Goal: Transaction & Acquisition: Purchase product/service

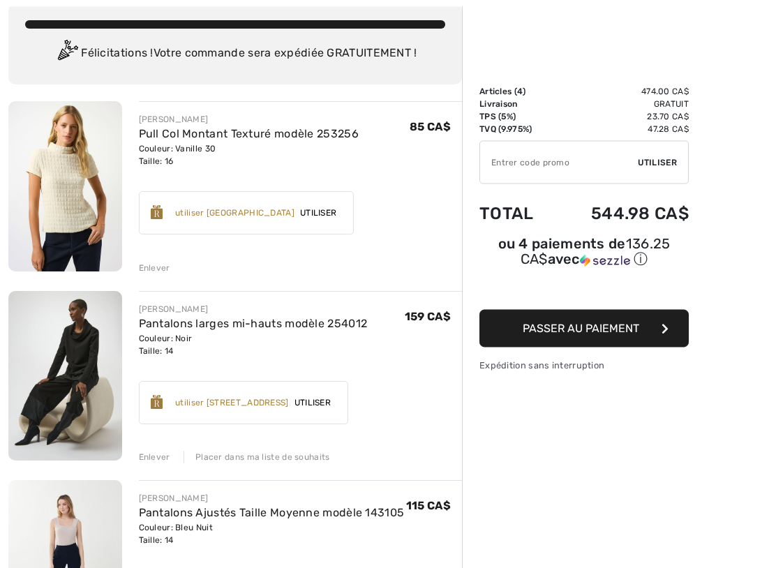
scroll to position [82, 0]
click at [160, 456] on div "Enlever" at bounding box center [154, 457] width 31 height 13
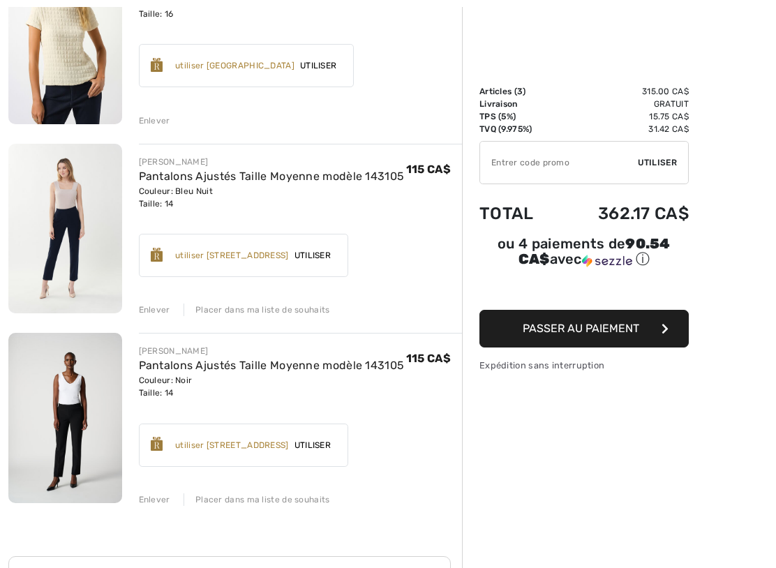
scroll to position [230, 0]
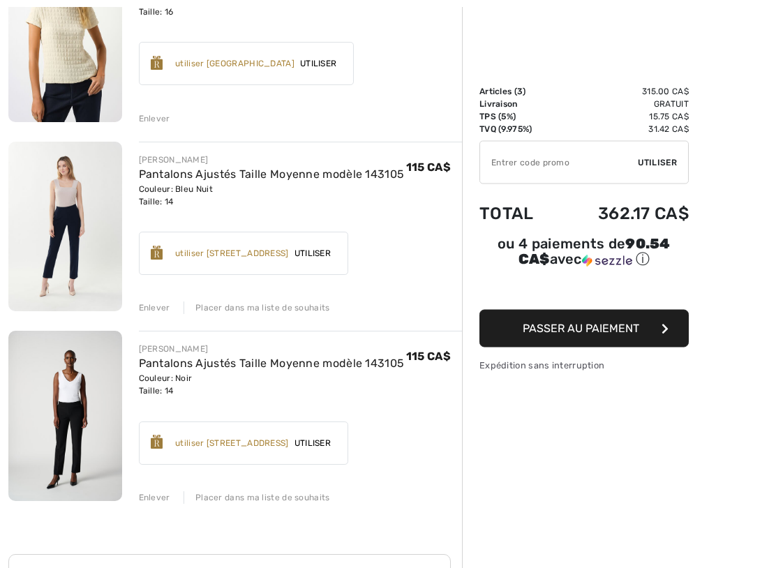
click at [155, 489] on div "Enlever" at bounding box center [154, 498] width 31 height 13
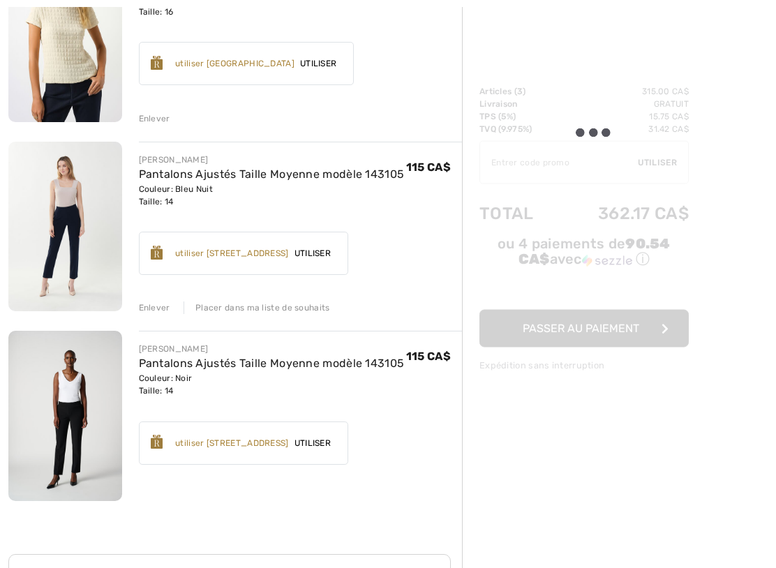
scroll to position [231, 0]
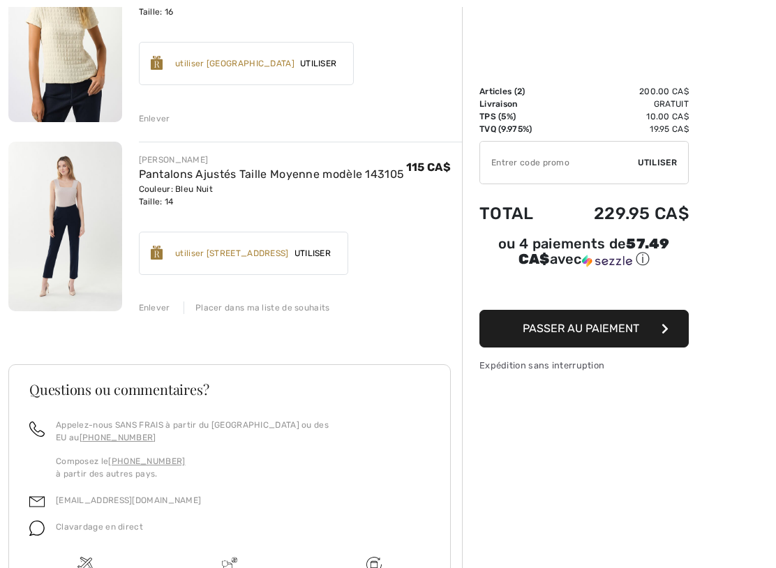
click at [66, 247] on img at bounding box center [65, 227] width 114 height 170
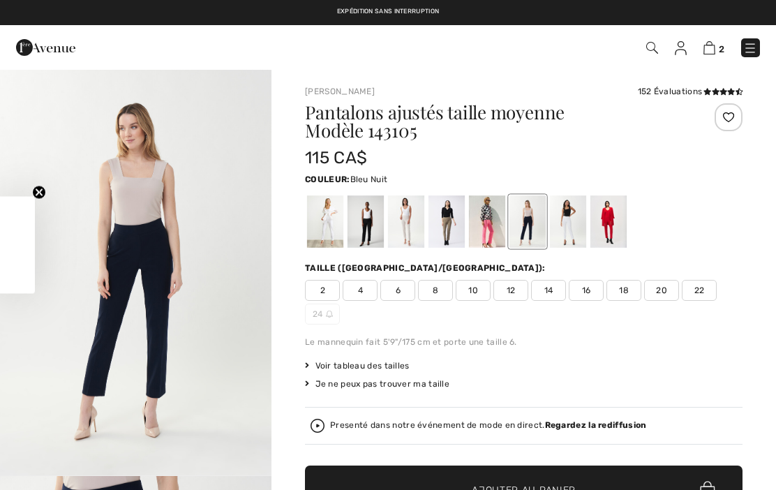
checkbox input "true"
click at [585, 293] on span "16" at bounding box center [586, 290] width 35 height 21
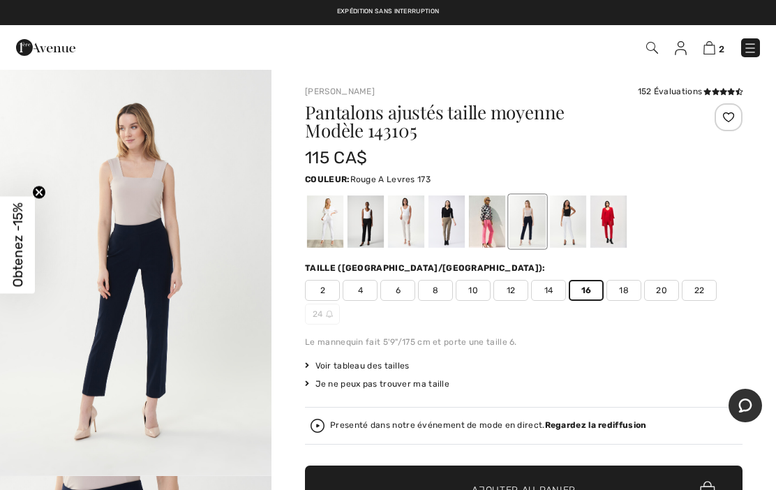
click at [613, 230] on div at bounding box center [608, 221] width 36 height 52
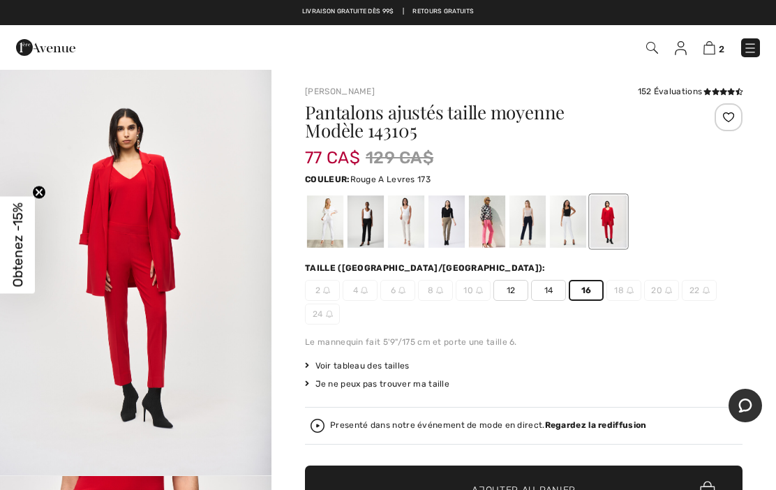
click at [574, 227] on div at bounding box center [568, 221] width 36 height 52
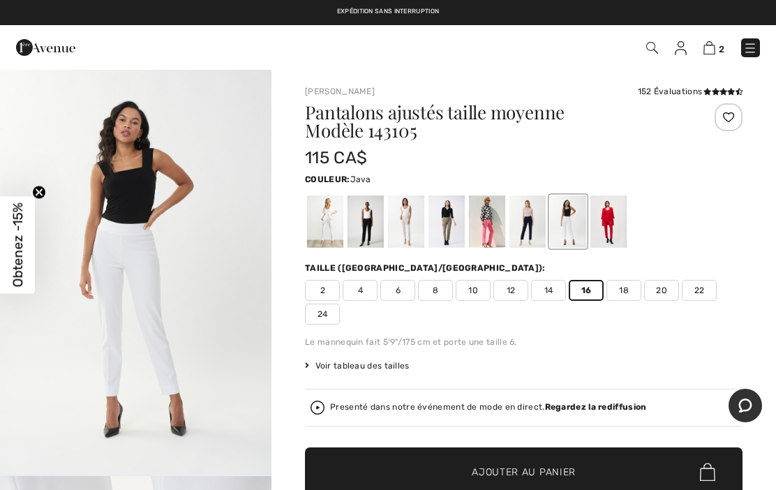
click at [455, 234] on div at bounding box center [446, 221] width 36 height 52
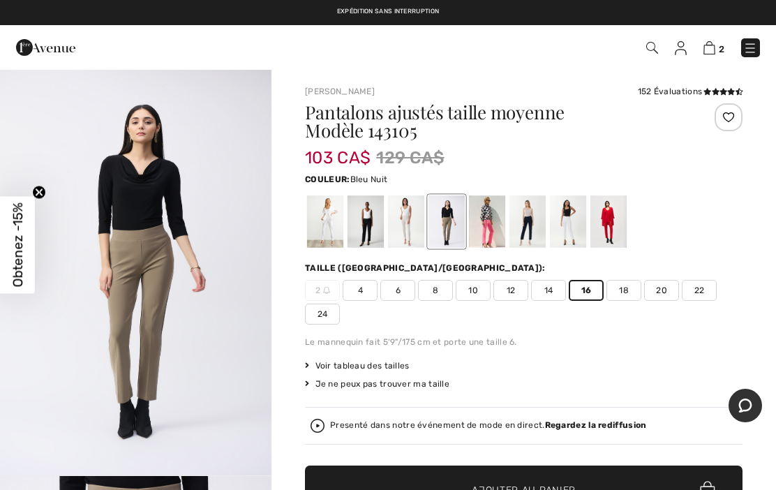
click at [534, 227] on div at bounding box center [527, 221] width 36 height 52
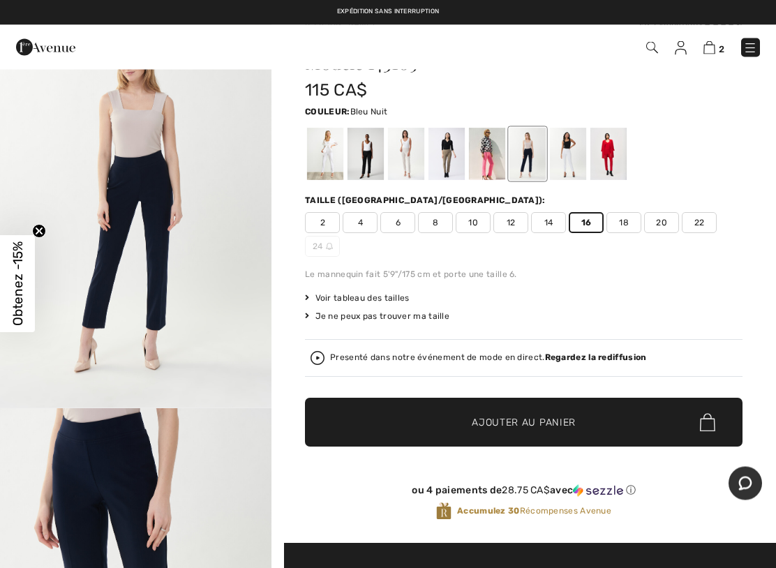
scroll to position [68, 0]
click at [372, 156] on div at bounding box center [366, 154] width 36 height 52
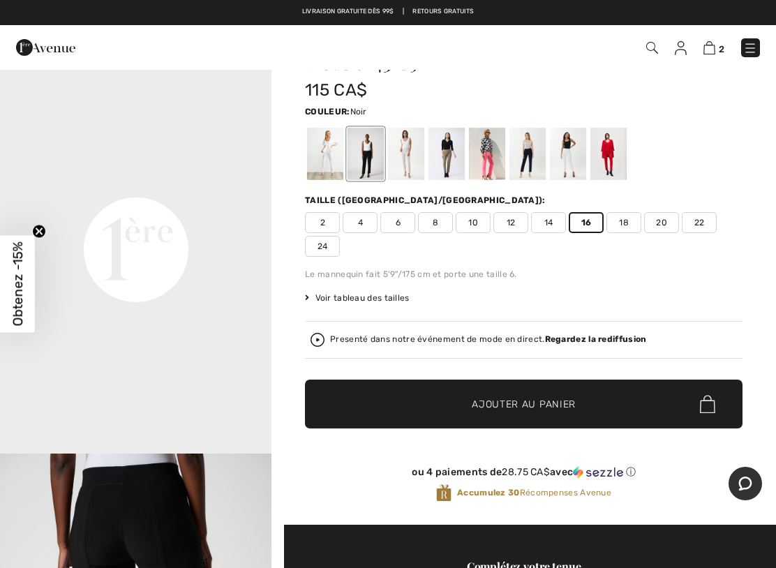
scroll to position [769, 0]
click at [528, 156] on div at bounding box center [527, 154] width 36 height 52
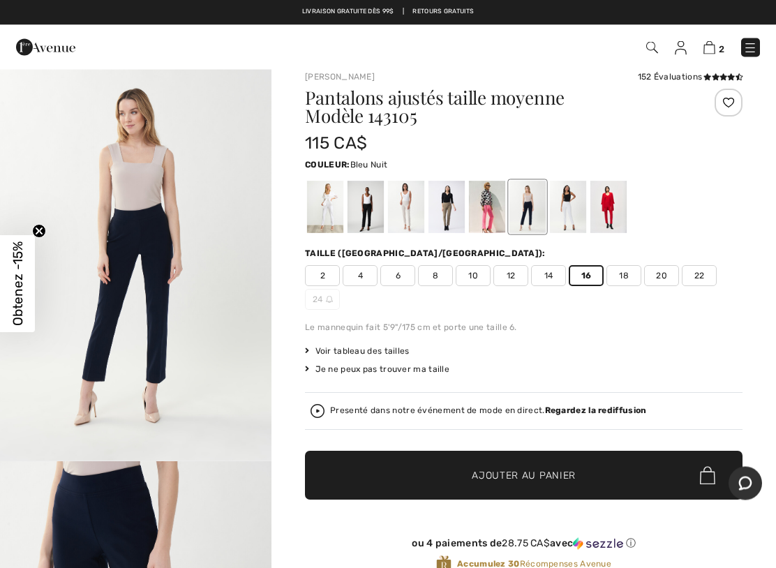
scroll to position [15, 0]
click at [582, 476] on span "✔ Ajouté au panier Ajouter au panier" at bounding box center [524, 475] width 438 height 49
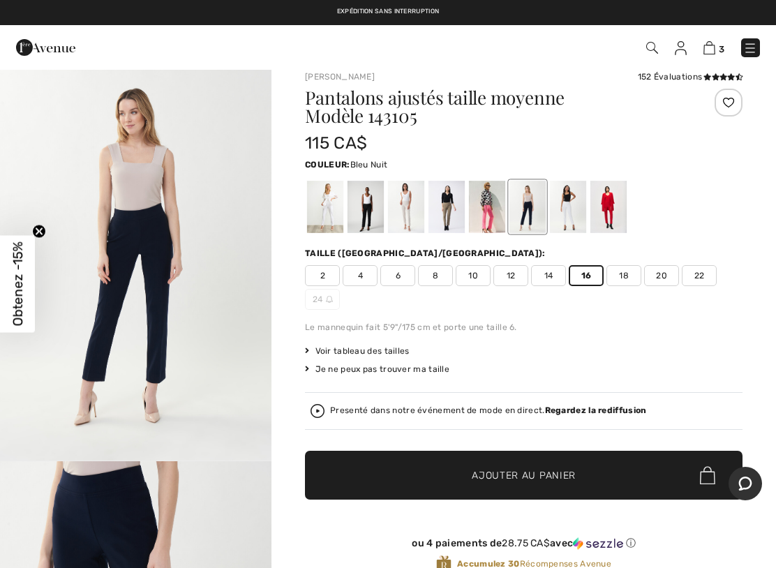
click at [713, 43] on img at bounding box center [709, 47] width 12 height 13
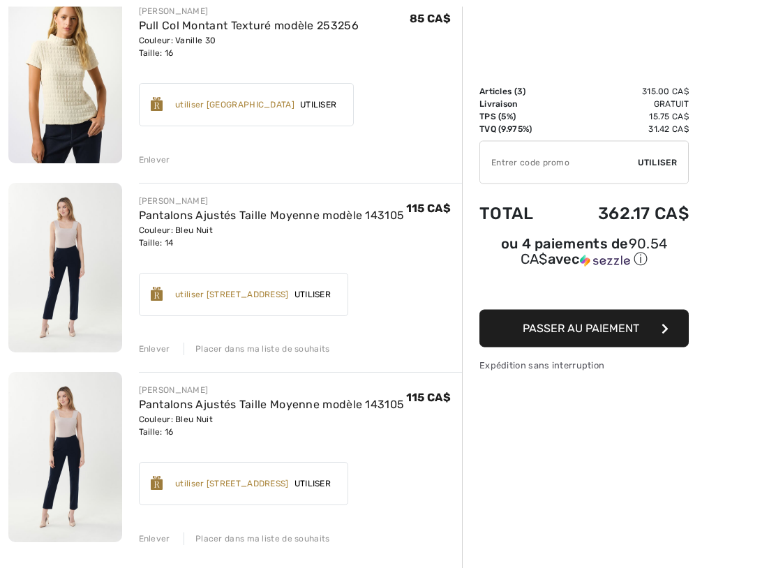
scroll to position [191, 0]
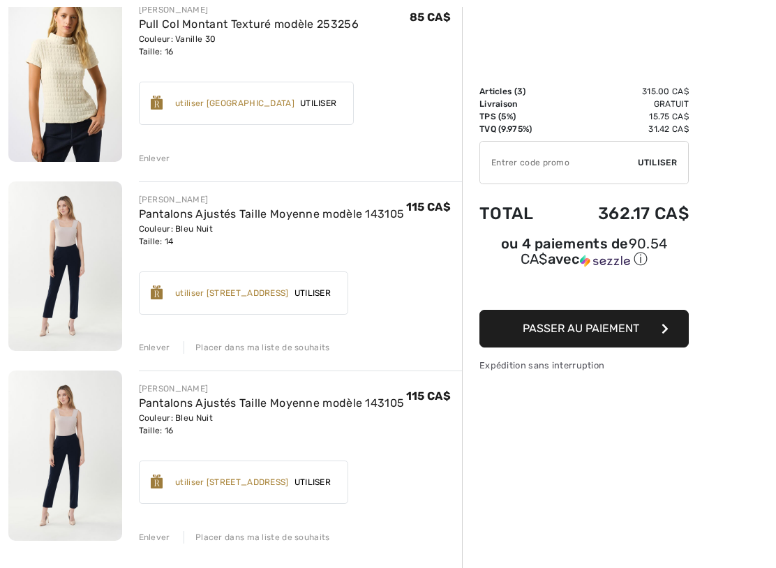
click at [167, 349] on div "Enlever" at bounding box center [154, 347] width 31 height 13
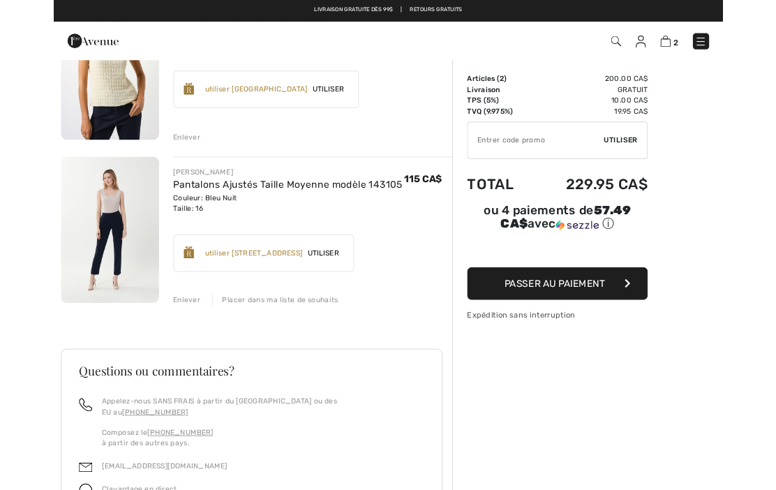
scroll to position [0, 0]
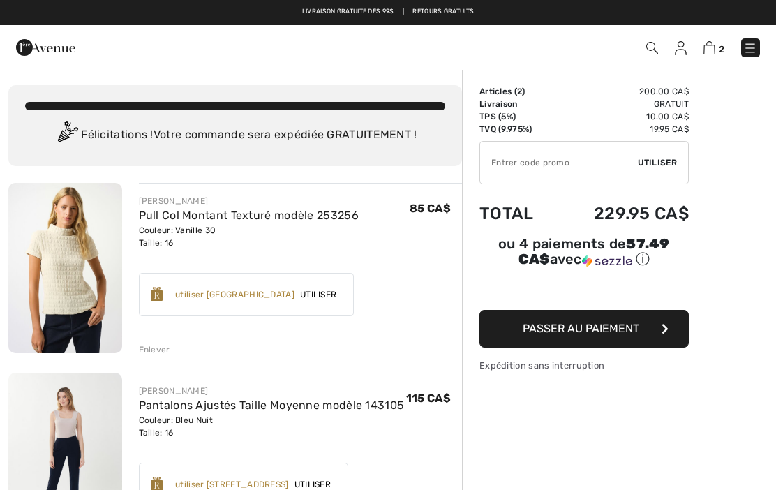
click at [682, 50] on img at bounding box center [681, 48] width 12 height 14
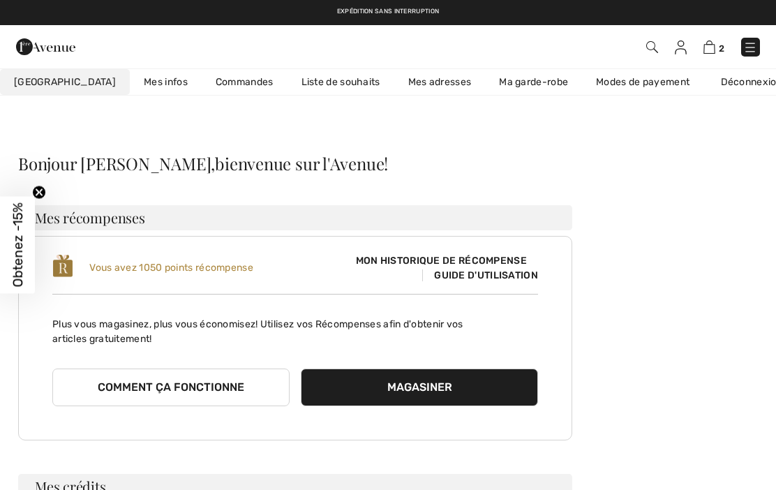
checkbox input "true"
click at [310, 88] on link "Liste de souhaits" at bounding box center [341, 82] width 107 height 26
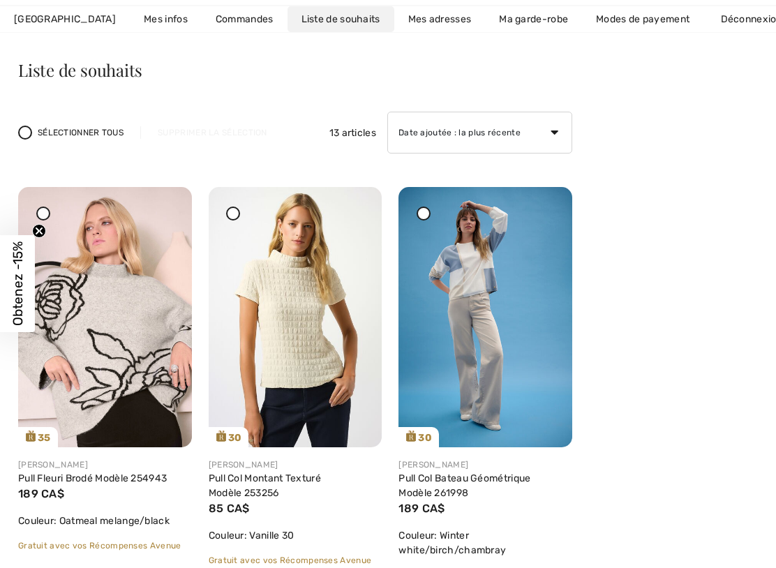
scroll to position [94, 0]
click at [535, 368] on img at bounding box center [485, 316] width 174 height 260
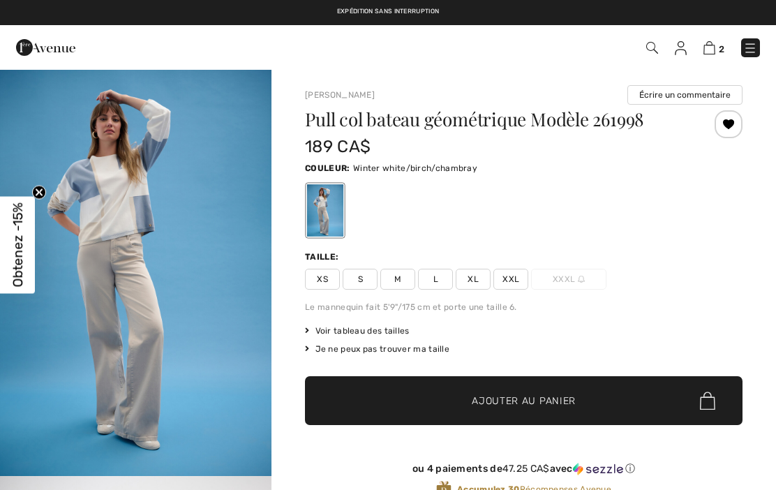
checkbox input "true"
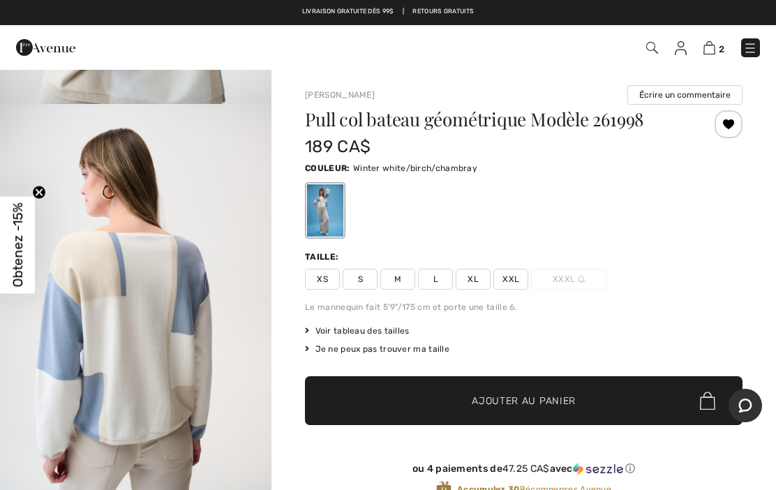
click at [379, 329] on span "Voir tableau des tailles" at bounding box center [357, 330] width 105 height 13
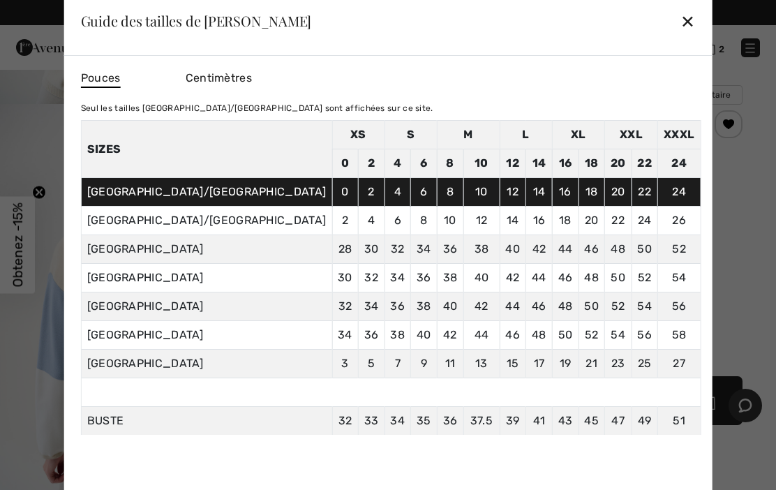
click at [680, 17] on div "✕" at bounding box center [687, 20] width 15 height 29
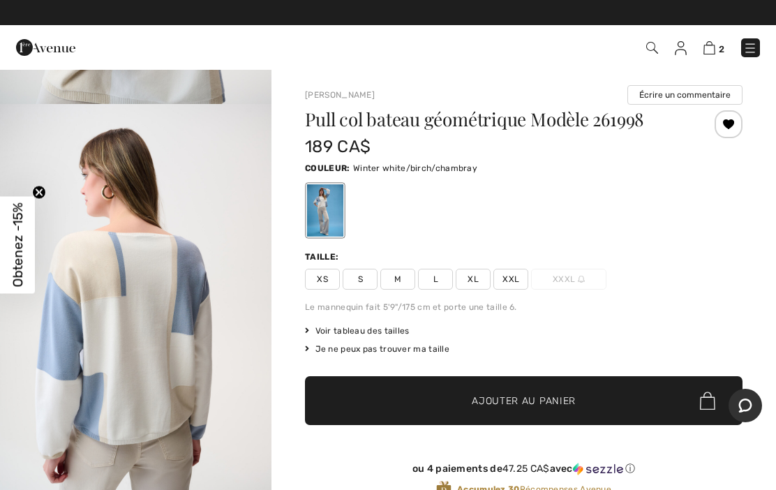
click at [479, 285] on span "XL" at bounding box center [473, 279] width 35 height 21
click at [655, 402] on span "✔ Ajouté au panier Ajouter au panier" at bounding box center [524, 400] width 438 height 49
click at [686, 49] on img at bounding box center [681, 48] width 12 height 14
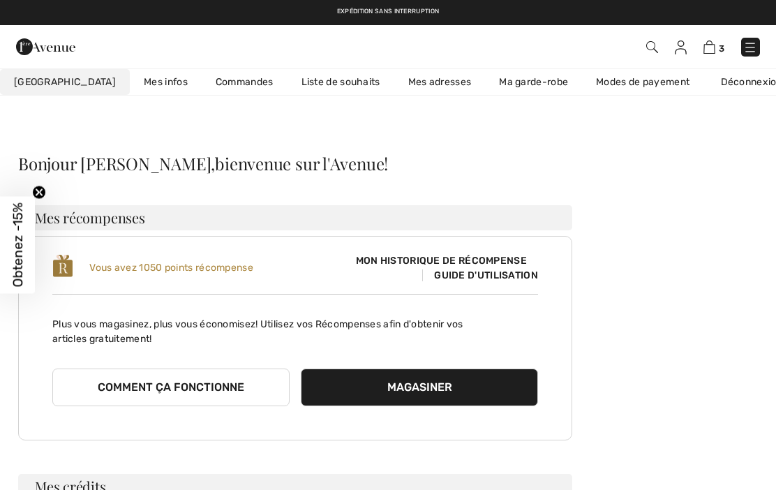
click at [323, 87] on link "Liste de souhaits" at bounding box center [341, 82] width 107 height 26
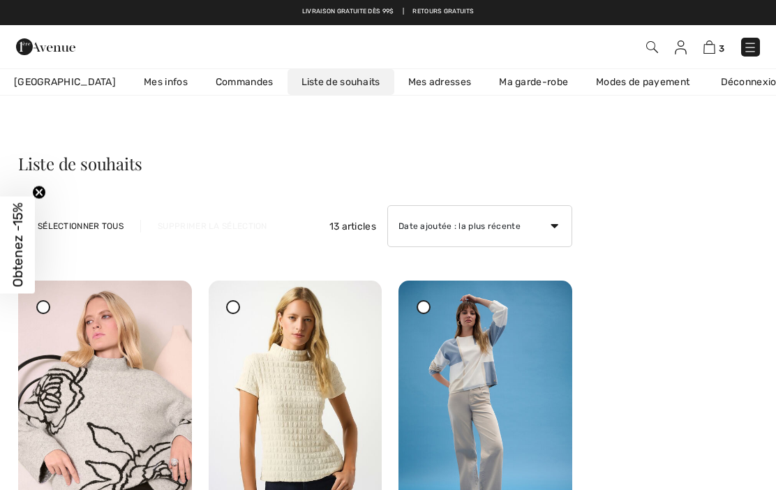
click at [128, 414] on img at bounding box center [105, 411] width 174 height 260
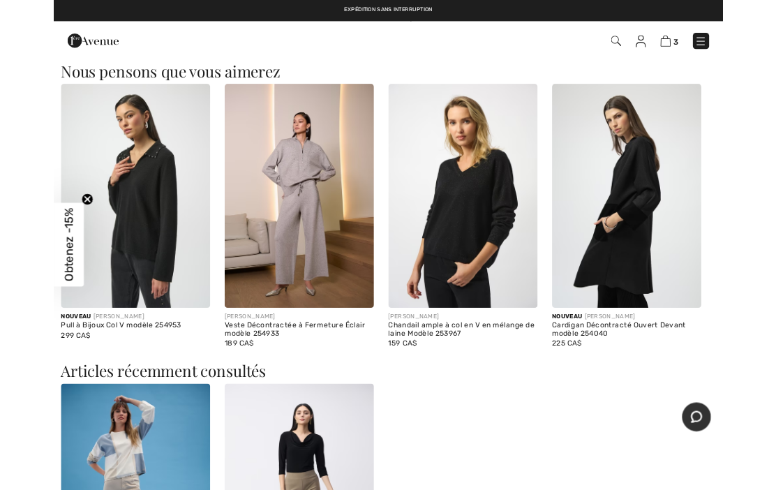
scroll to position [1147, 0]
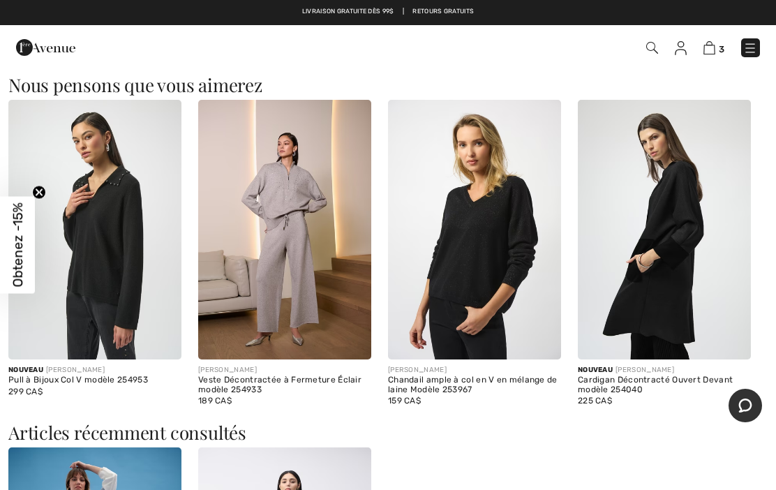
click at [300, 257] on img at bounding box center [284, 230] width 173 height 260
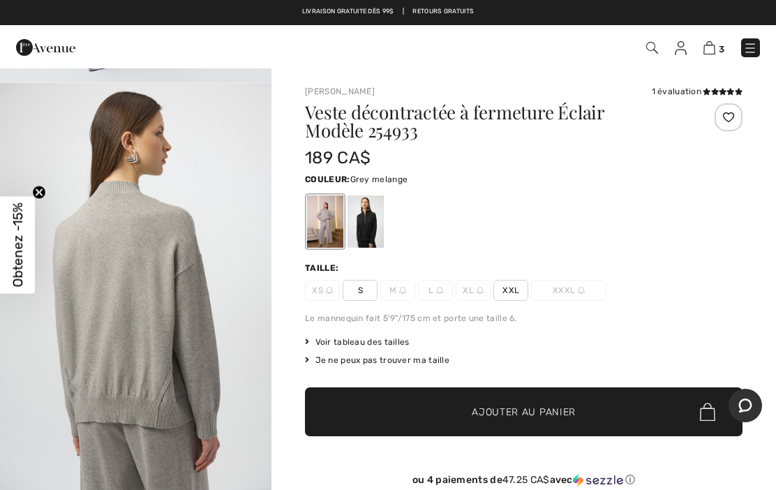
scroll to position [1615, 0]
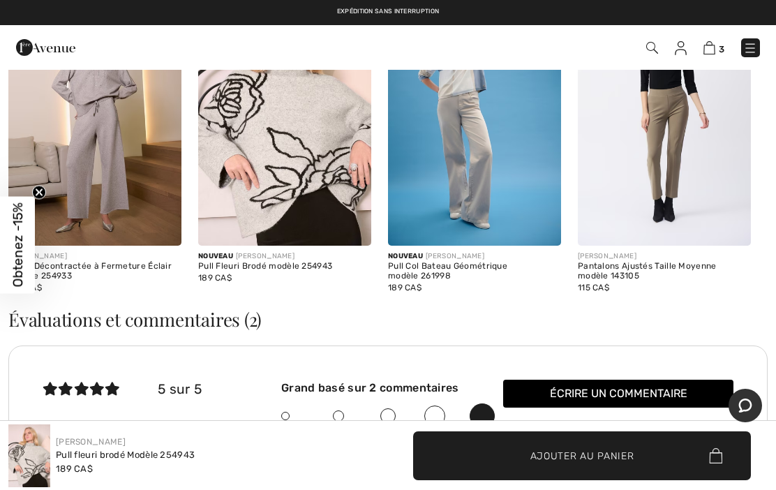
scroll to position [1603, 0]
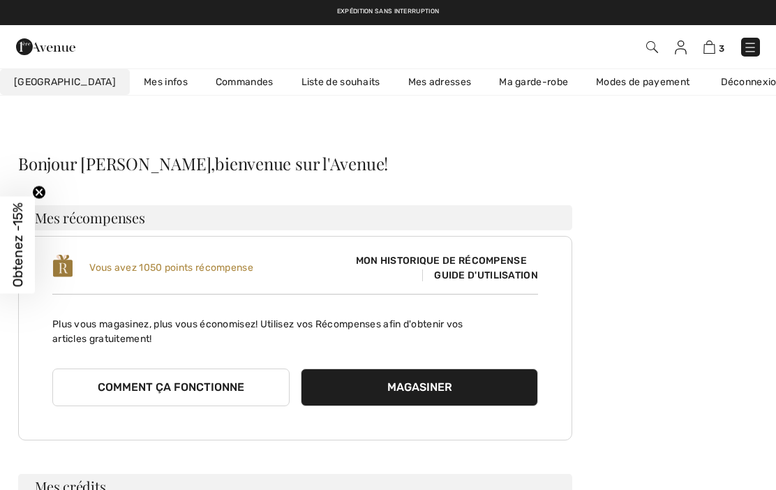
click at [350, 66] on div "3 Commander Salut, Michele! 1,050 = Vêtements d'extérieur gratuit" at bounding box center [388, 46] width 776 height 43
click at [319, 80] on link "Liste de souhaits" at bounding box center [341, 82] width 107 height 26
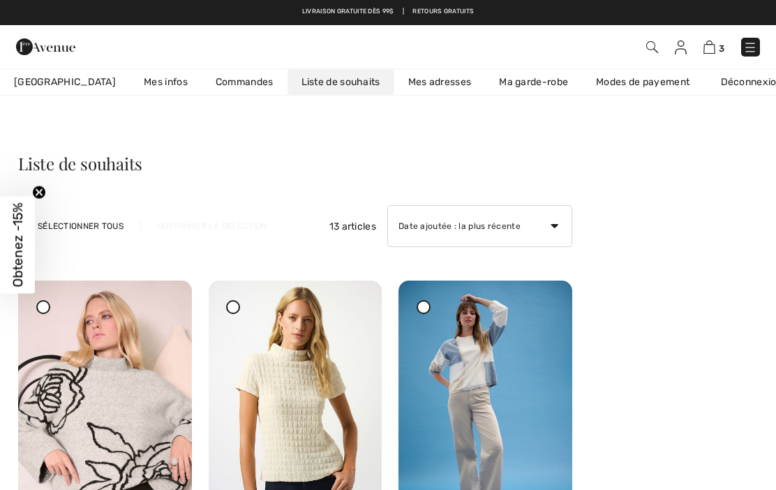
click at [114, 415] on img at bounding box center [105, 411] width 174 height 260
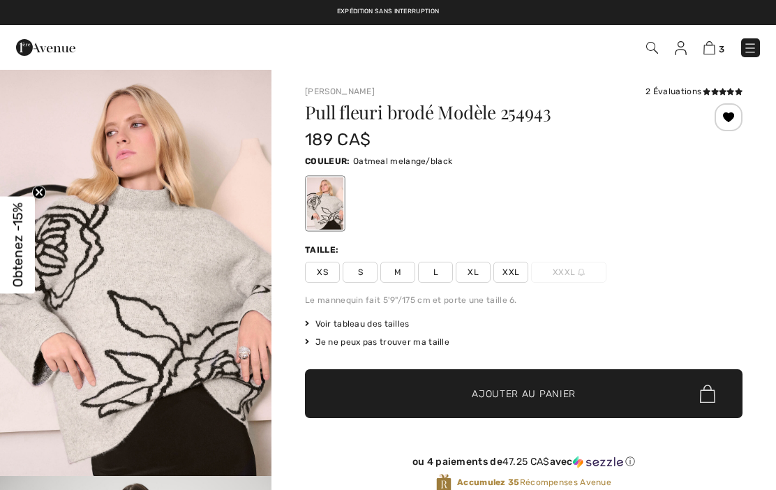
checkbox input "true"
click at [434, 276] on span "L" at bounding box center [435, 272] width 35 height 21
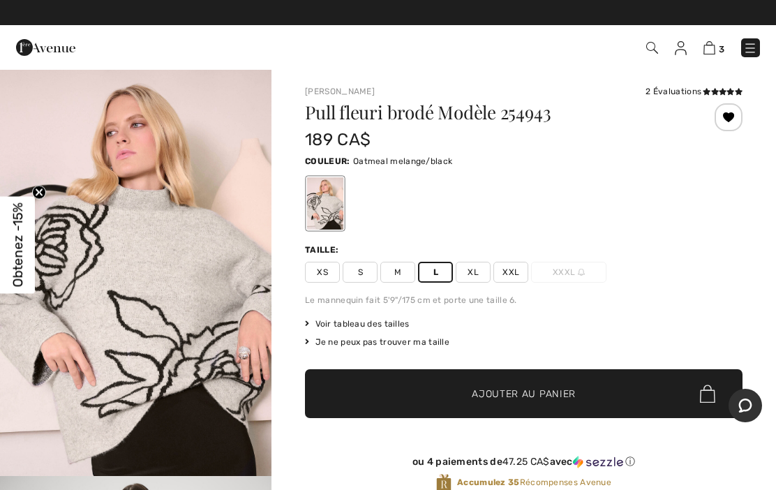
click at [608, 397] on span "✔ Ajouté au panier Ajouter au panier" at bounding box center [524, 393] width 438 height 49
click at [712, 52] on img at bounding box center [709, 47] width 12 height 13
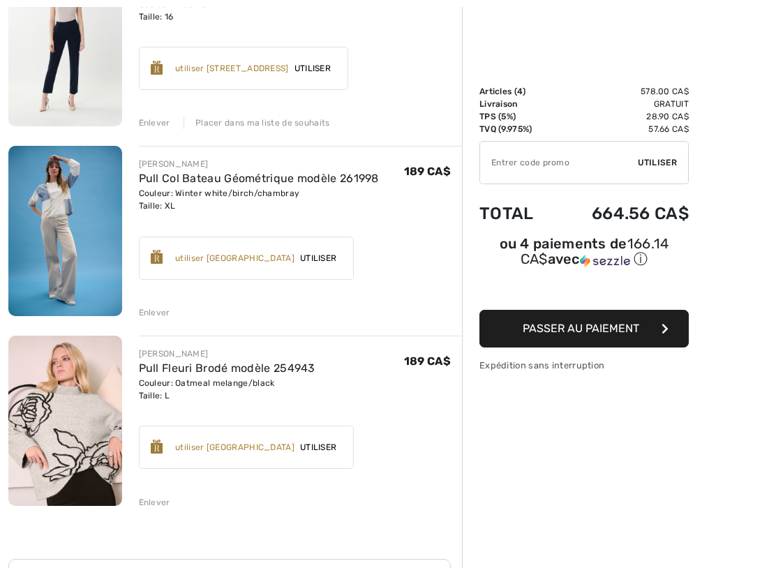
scroll to position [415, 0]
click at [342, 449] on span "Utiliser" at bounding box center [317, 448] width 47 height 13
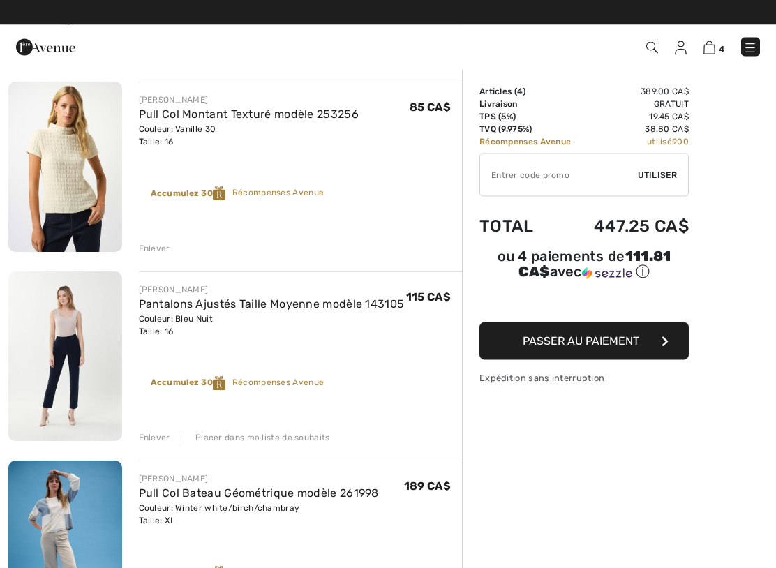
scroll to position [101, 0]
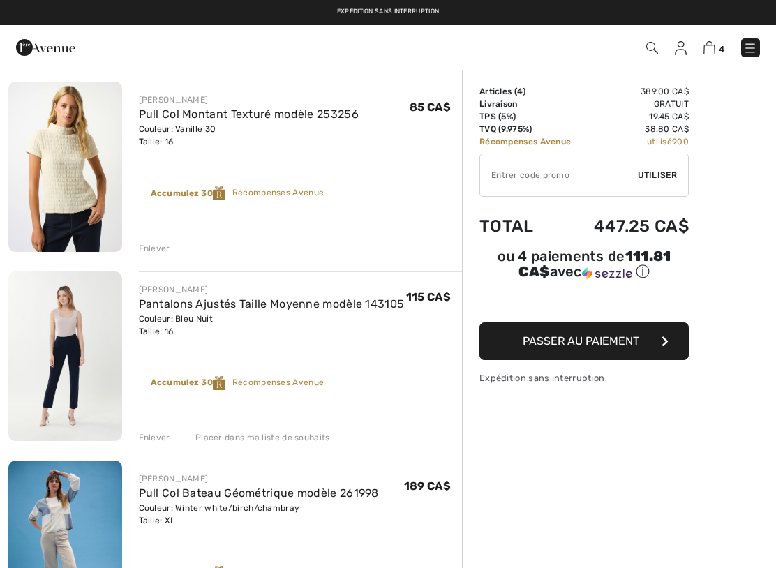
click at [84, 215] on img at bounding box center [65, 167] width 114 height 170
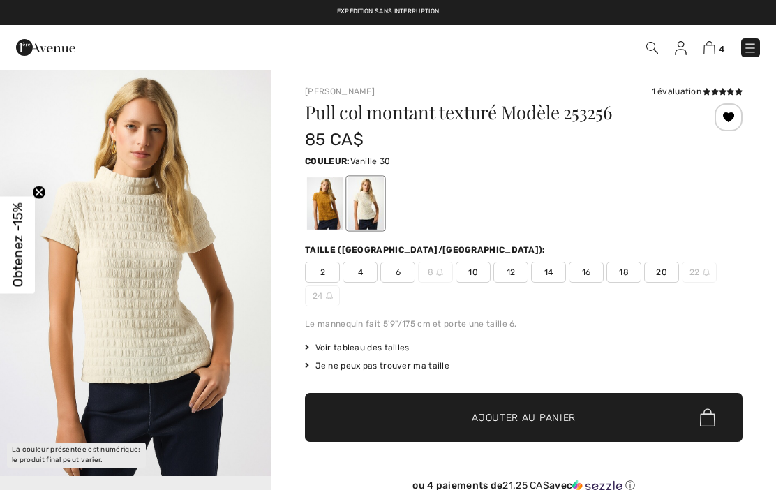
checkbox input "true"
click at [331, 218] on div at bounding box center [325, 203] width 36 height 52
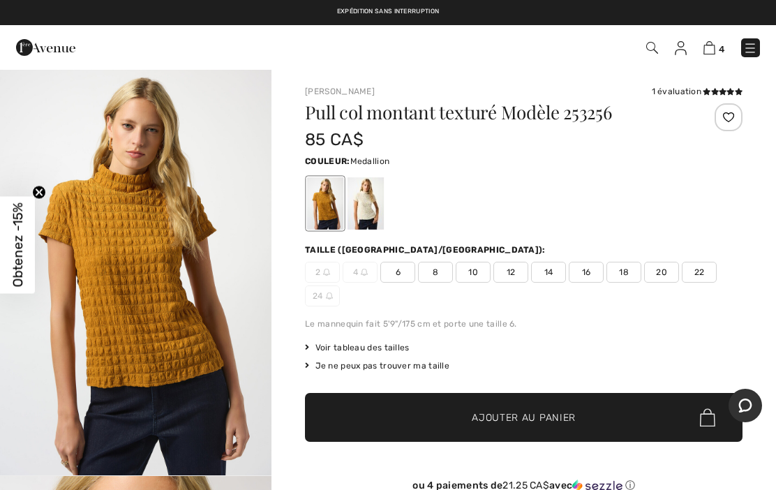
click at [713, 47] on img at bounding box center [709, 47] width 12 height 13
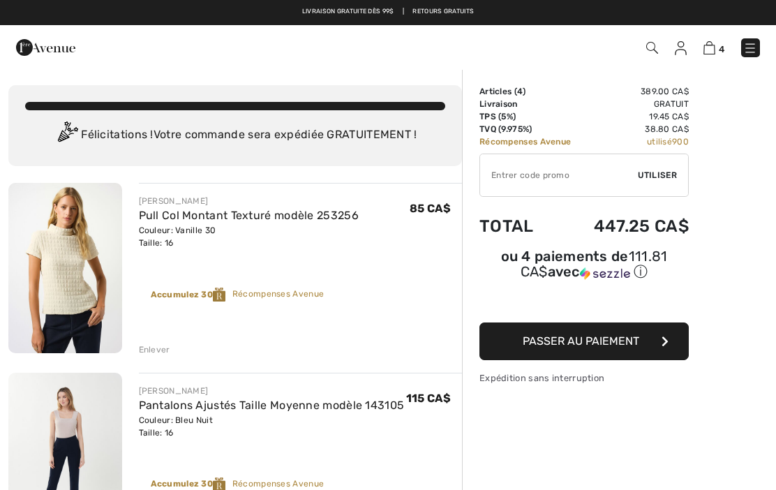
click at [650, 357] on button "Passer au paiement" at bounding box center [583, 341] width 209 height 38
click at [651, 345] on button "Passer au paiement" at bounding box center [583, 341] width 209 height 38
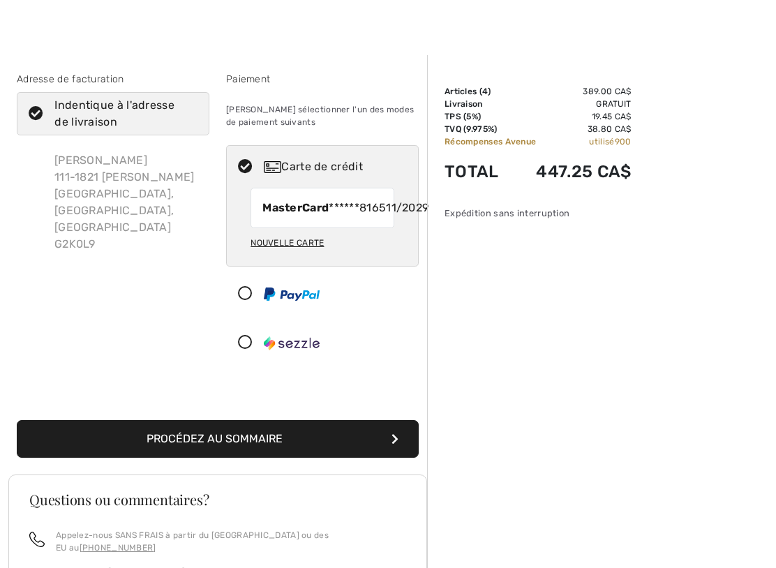
scroll to position [13, 0]
click at [305, 457] on button "Procédez au sommaire" at bounding box center [218, 439] width 402 height 38
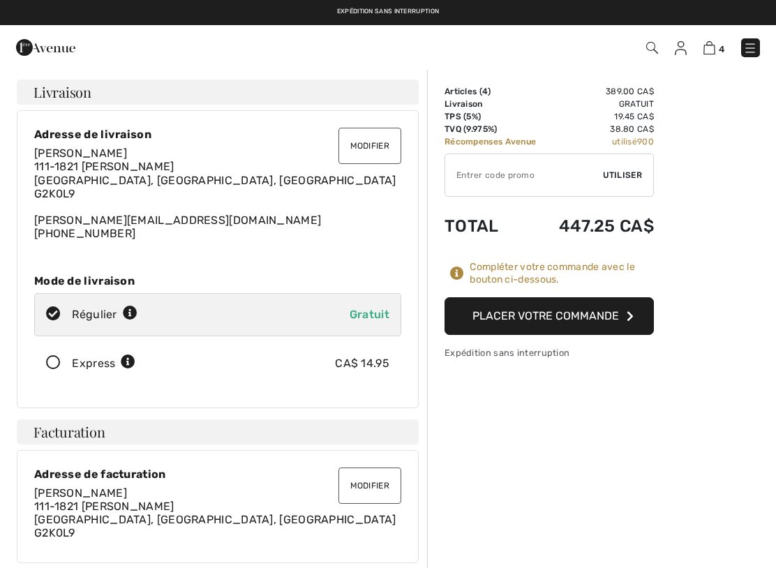
click at [565, 314] on button "Placer votre commande" at bounding box center [549, 316] width 209 height 38
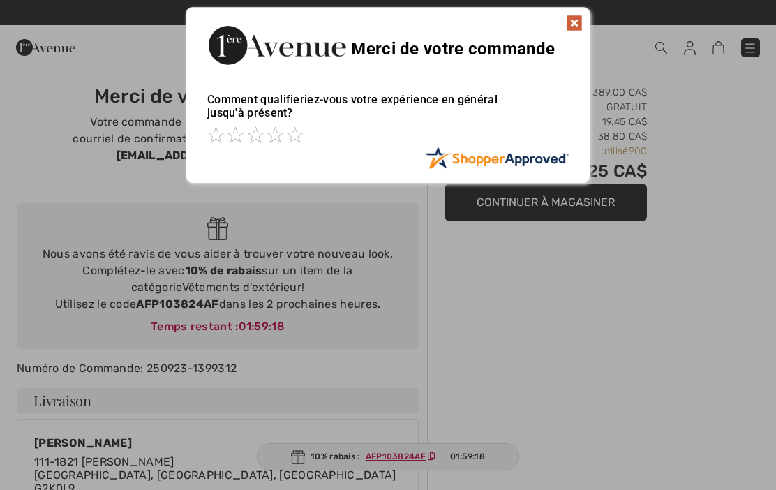
click at [570, 27] on img at bounding box center [574, 23] width 17 height 17
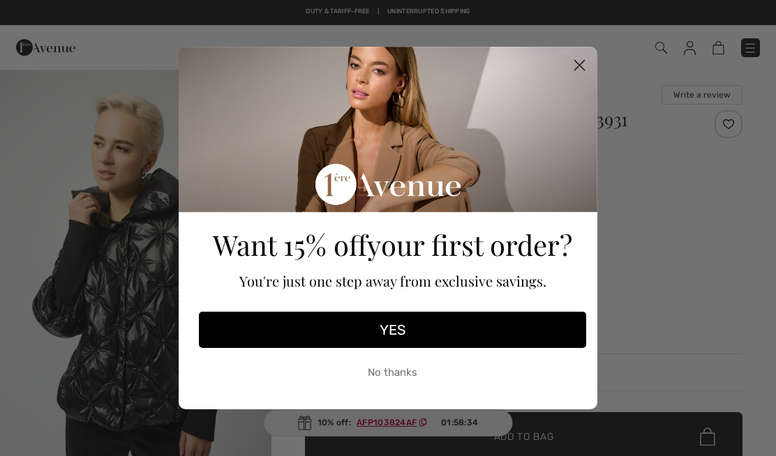
checkbox input "true"
click at [580, 64] on circle "Close dialog" at bounding box center [579, 65] width 23 height 23
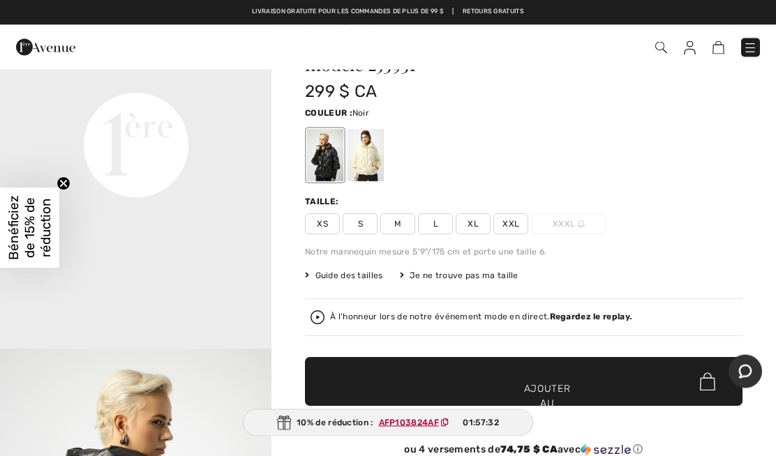
scroll to position [73, 0]
